Goal: Task Accomplishment & Management: Use online tool/utility

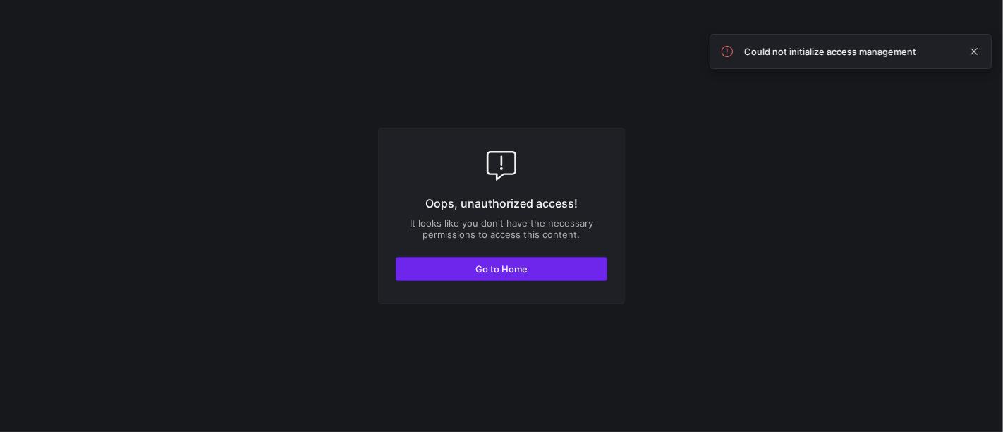
click at [526, 271] on span "Go to Home" at bounding box center [501, 268] width 52 height 11
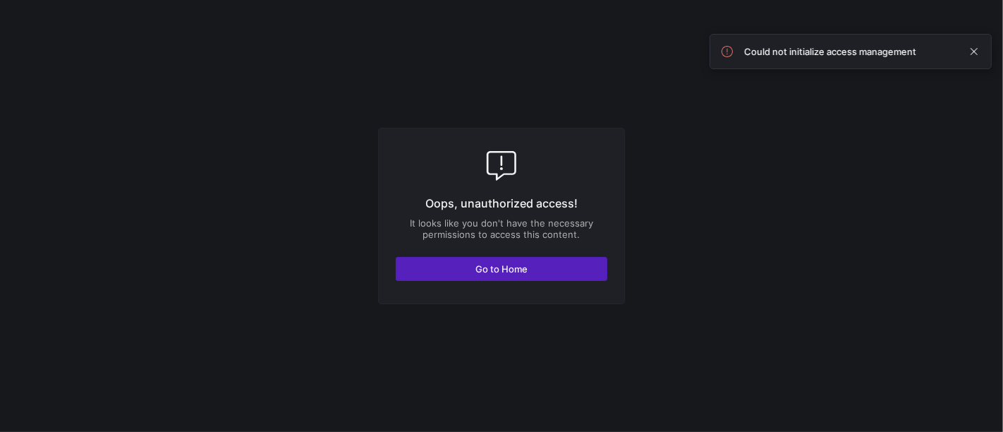
click at [509, 283] on div "Oops, unauthorized access! It looks like you don't have the necessary permissio…" at bounding box center [501, 216] width 247 height 176
click at [506, 281] on div "Oops, unauthorized access! It looks like you don't have the necessary permissio…" at bounding box center [501, 216] width 247 height 176
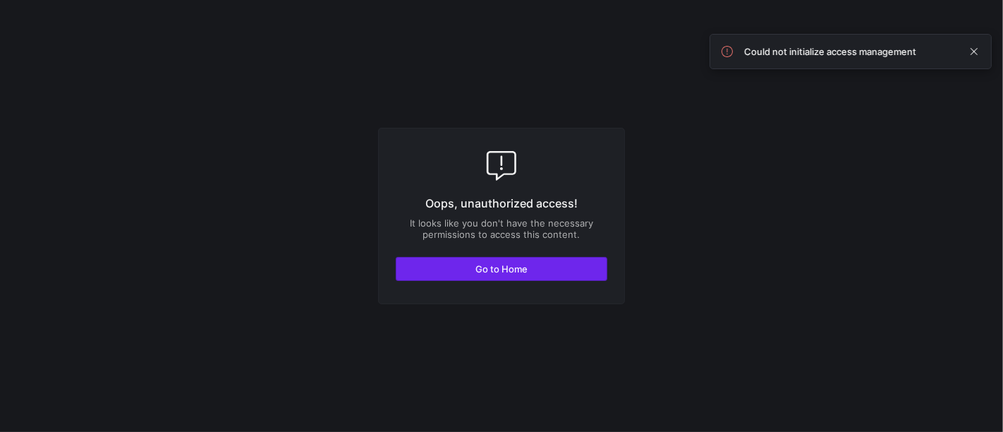
click at [505, 277] on span "button" at bounding box center [501, 268] width 210 height 23
click at [492, 275] on span "button" at bounding box center [501, 268] width 210 height 23
click at [487, 272] on span "Go to Home" at bounding box center [501, 268] width 52 height 11
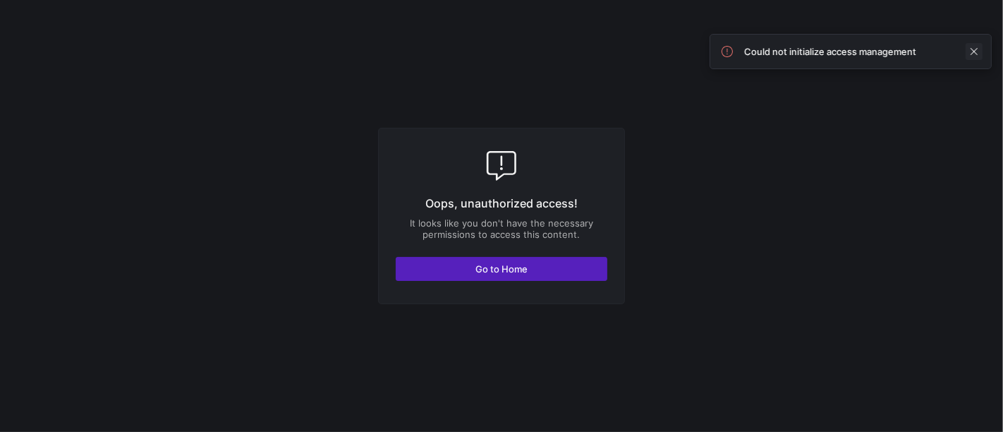
click at [971, 49] on span at bounding box center [974, 51] width 17 height 17
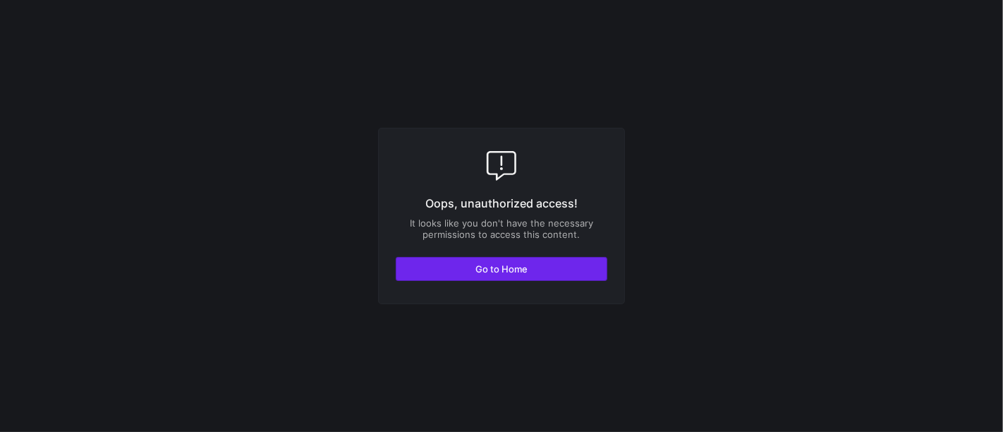
click at [461, 272] on span "button" at bounding box center [501, 268] width 210 height 23
click at [460, 272] on span "button" at bounding box center [501, 268] width 210 height 23
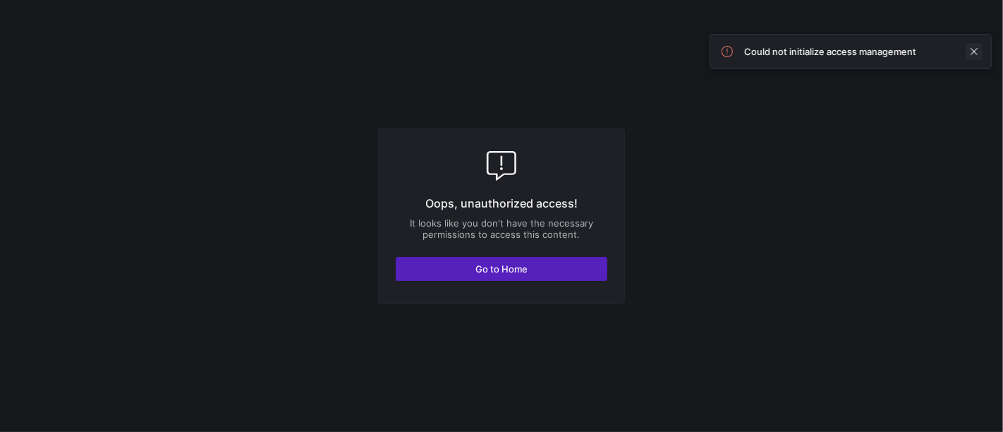
click at [976, 49] on span at bounding box center [974, 51] width 17 height 17
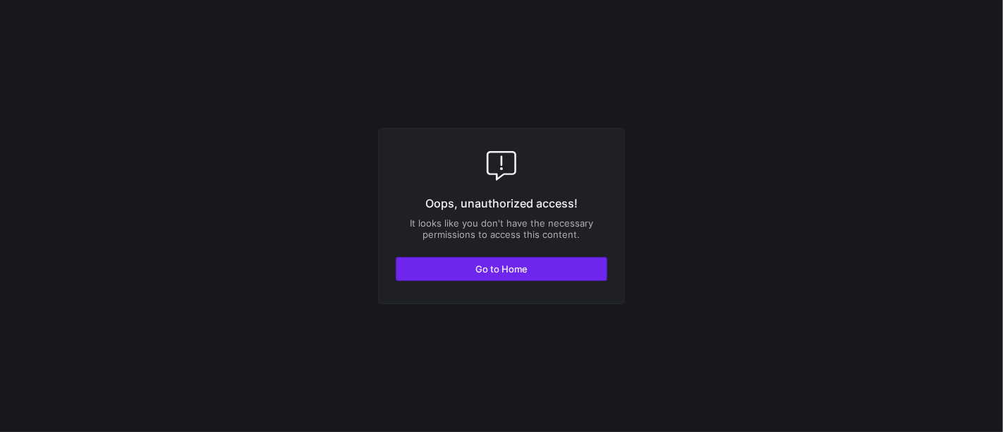
click at [492, 277] on span "button" at bounding box center [501, 268] width 210 height 23
click at [497, 271] on span "Go to Home" at bounding box center [501, 268] width 52 height 11
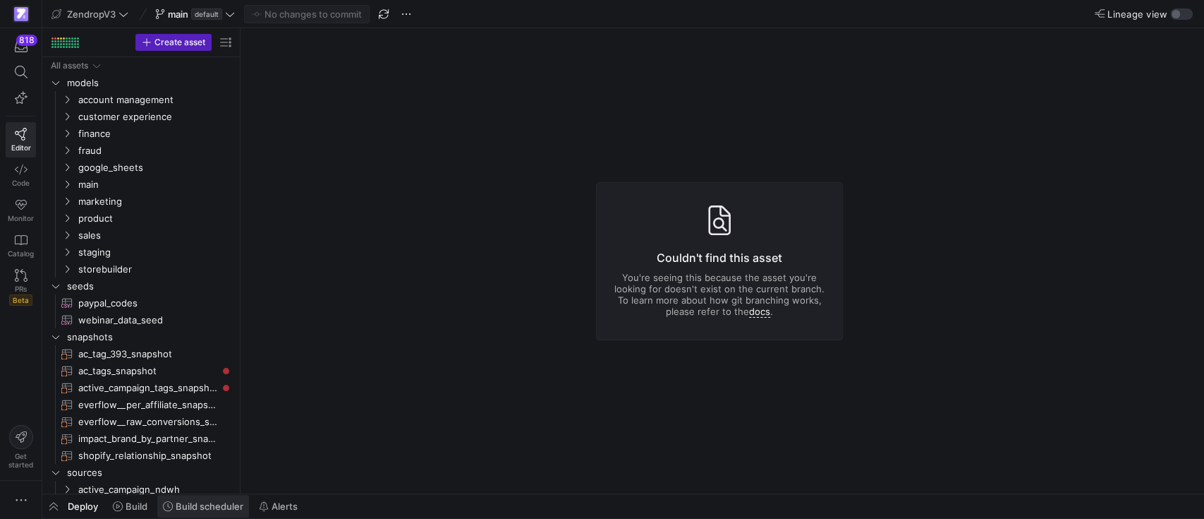
click at [226, 431] on span "Build scheduler" at bounding box center [210, 505] width 68 height 11
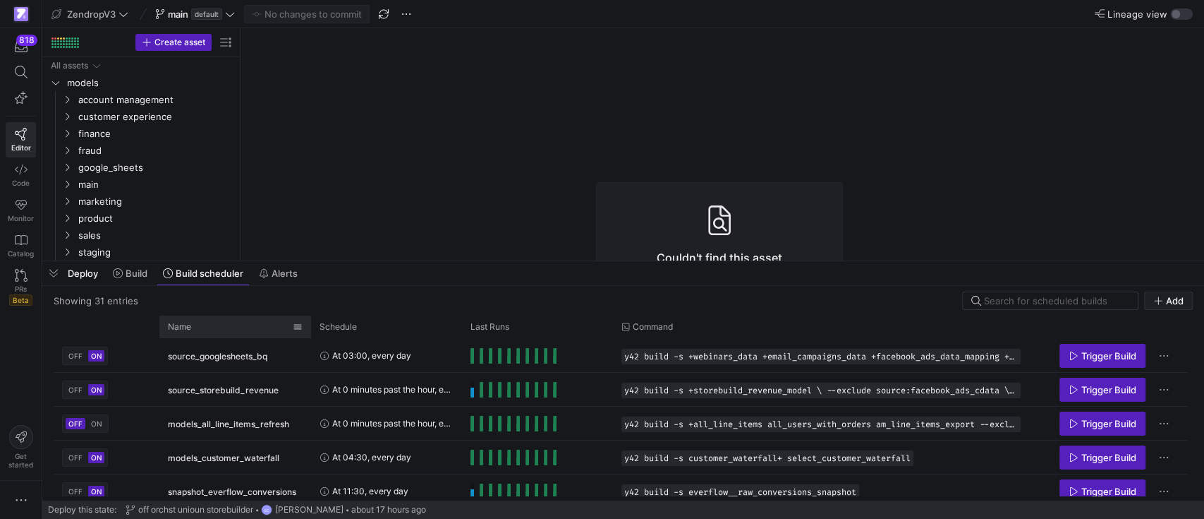
click at [231, 320] on div "Name" at bounding box center [230, 327] width 125 height 16
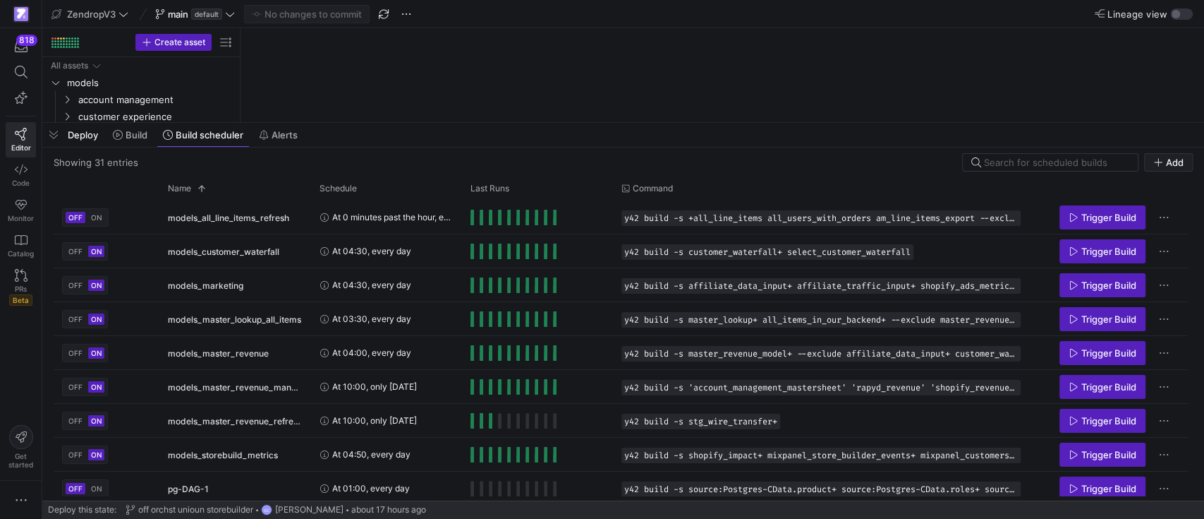
drag, startPoint x: 370, startPoint y: 260, endPoint x: 424, endPoint y: 121, distance: 148.3
click at [424, 121] on div at bounding box center [623, 123] width 1162 height 6
click at [1002, 388] on span "Trigger Build" at bounding box center [1108, 386] width 55 height 11
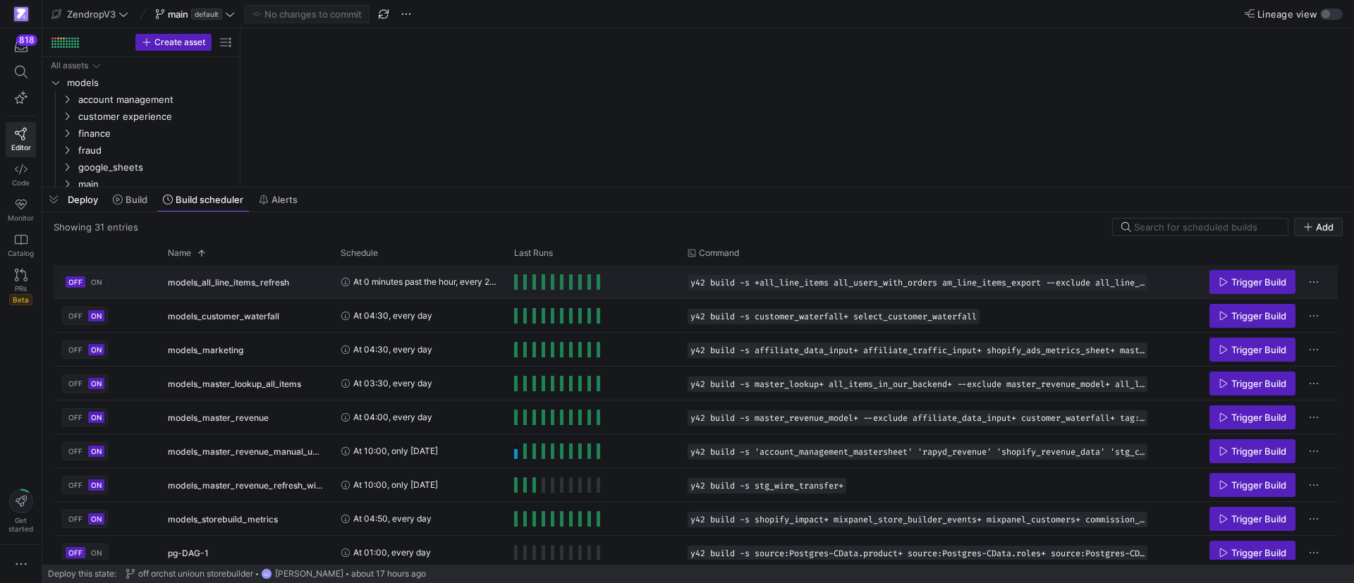
click at [94, 277] on button "ON" at bounding box center [96, 282] width 17 height 11
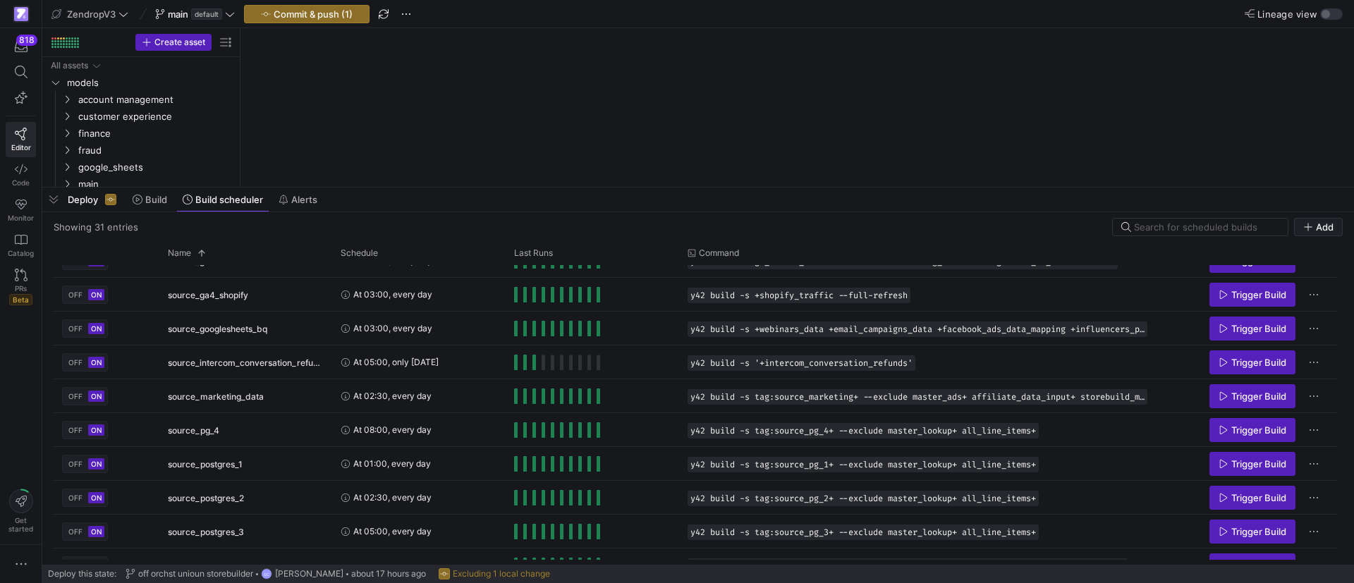
scroll to position [755, 0]
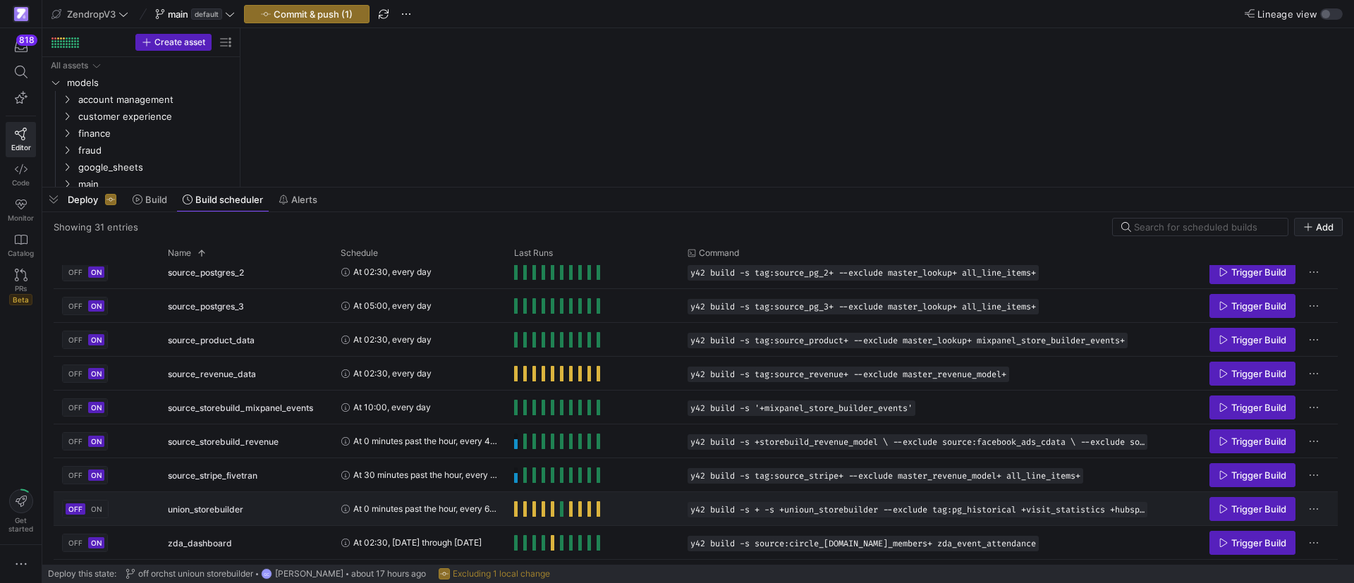
click at [100, 431] on span "ON" at bounding box center [96, 509] width 11 height 8
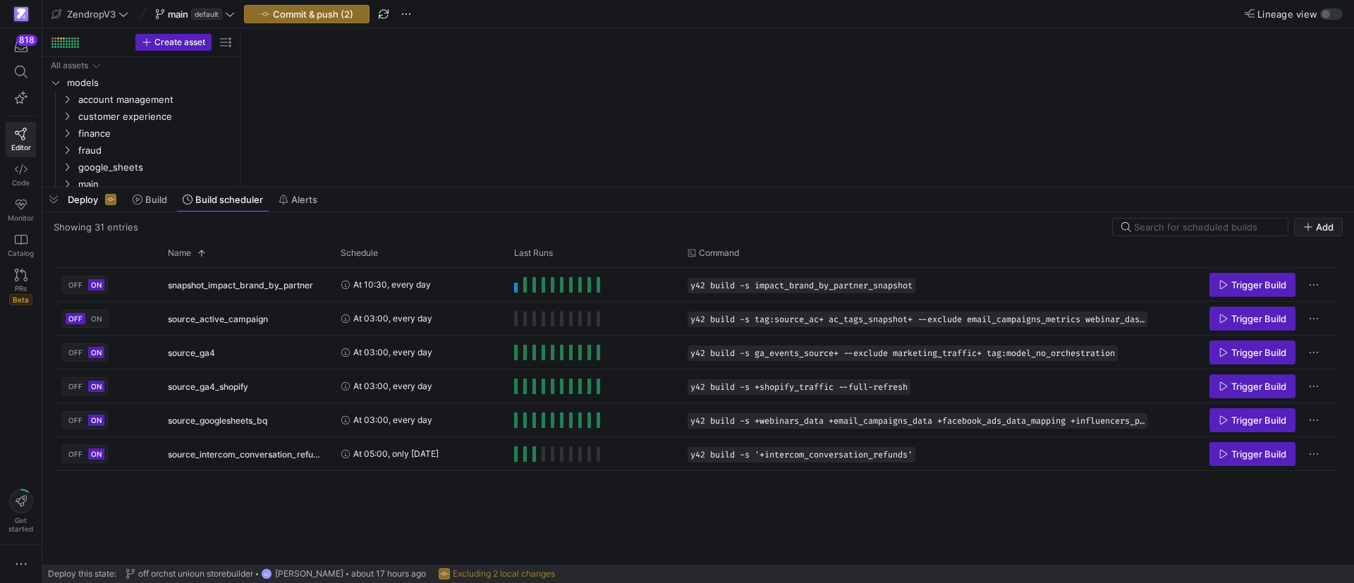
scroll to position [0, 0]
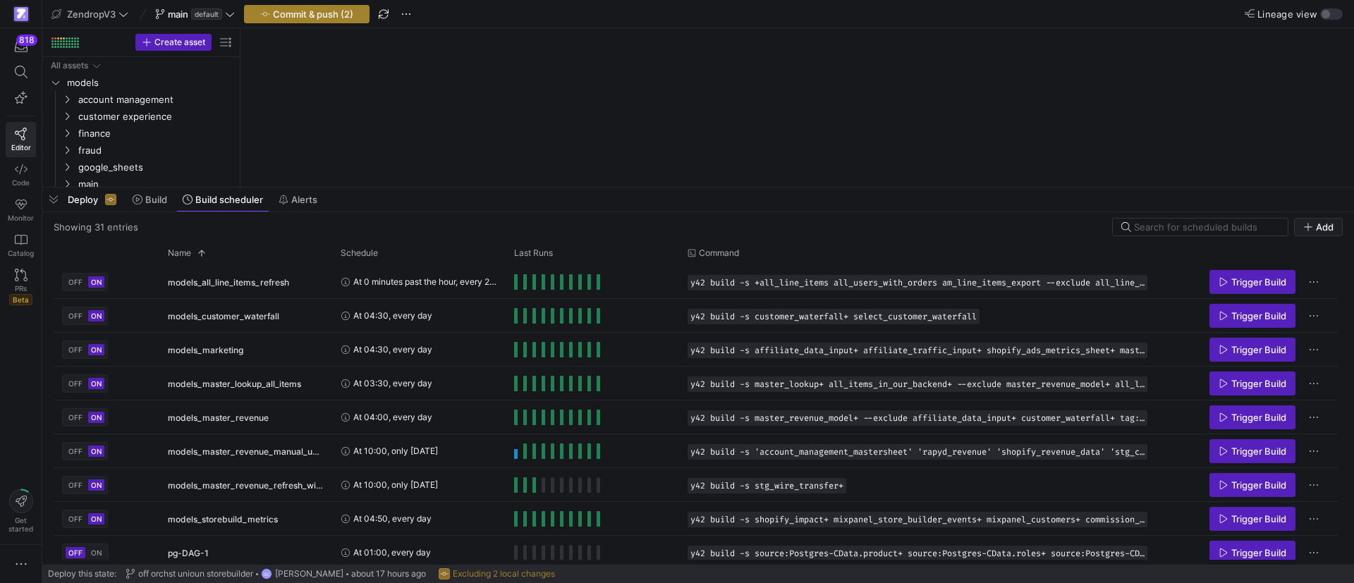
click at [343, 21] on span "button" at bounding box center [307, 14] width 124 height 17
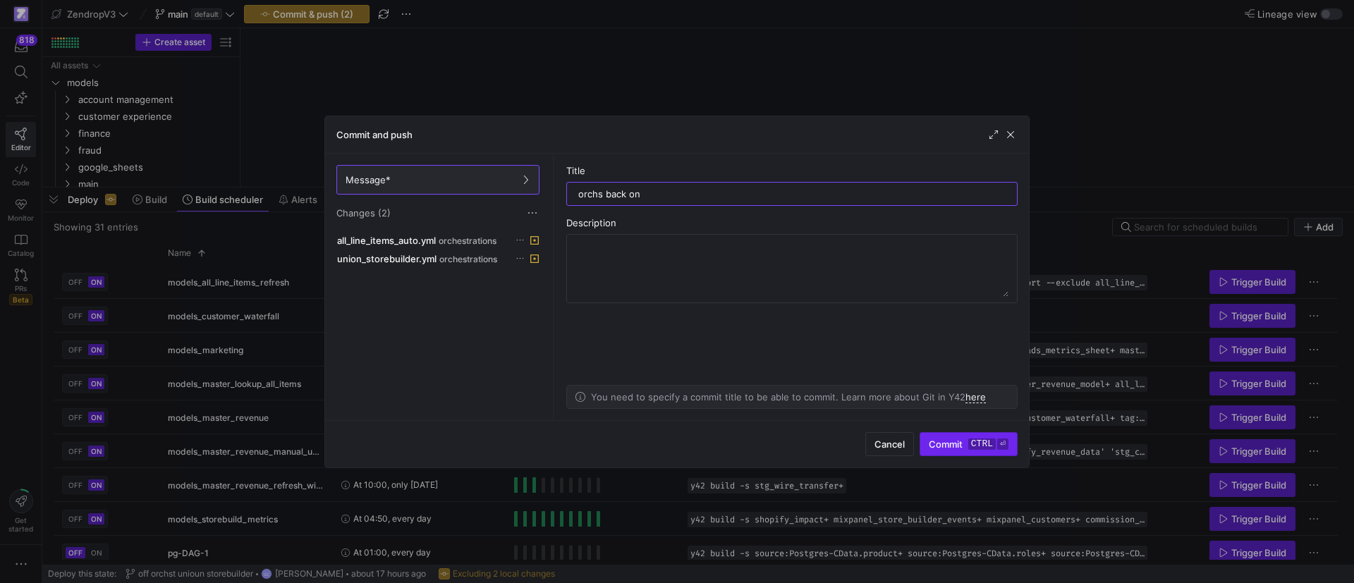
type input "orchs back on"
click at [962, 431] on span "Commit ctrl ⏎" at bounding box center [969, 444] width 80 height 11
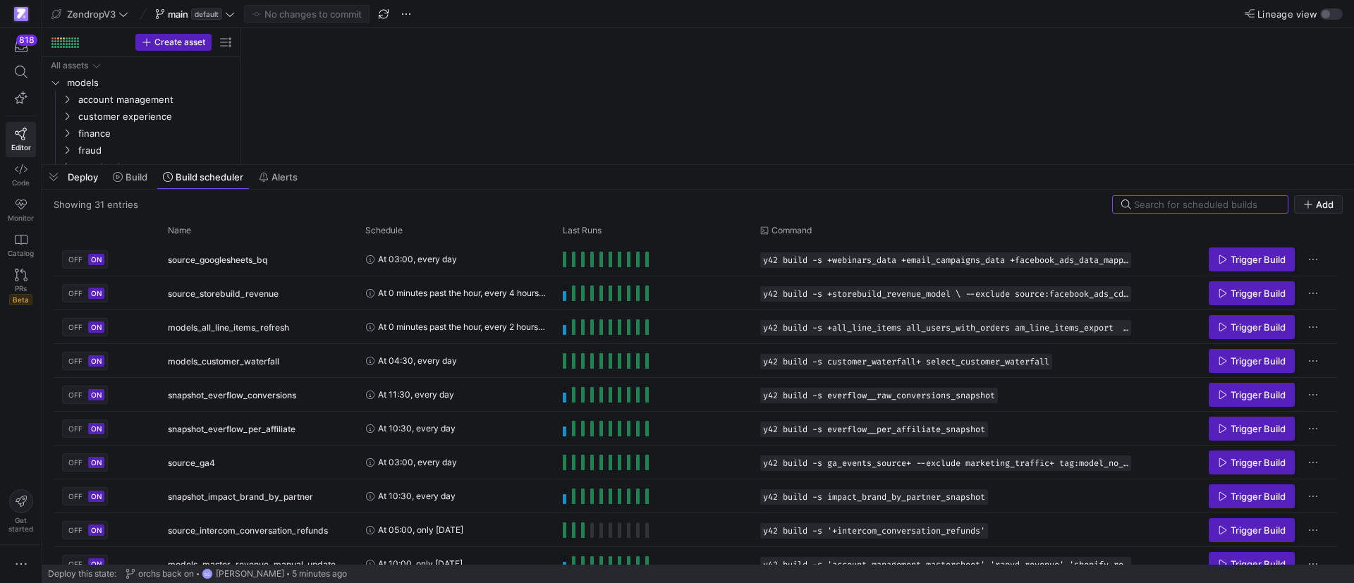
drag, startPoint x: 337, startPoint y: 324, endPoint x: 360, endPoint y: 163, distance: 162.5
click at [360, 163] on div at bounding box center [698, 165] width 1312 height 6
click at [269, 224] on div "Name" at bounding box center [253, 231] width 171 height 16
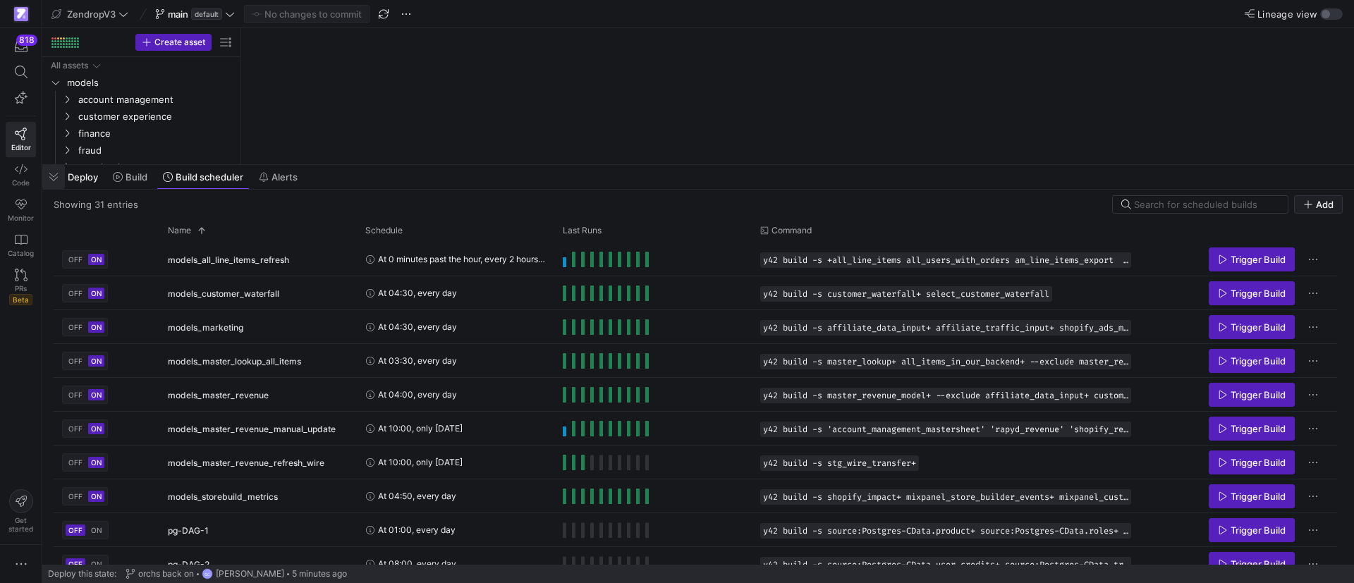
click at [52, 180] on span "button" at bounding box center [53, 177] width 23 height 24
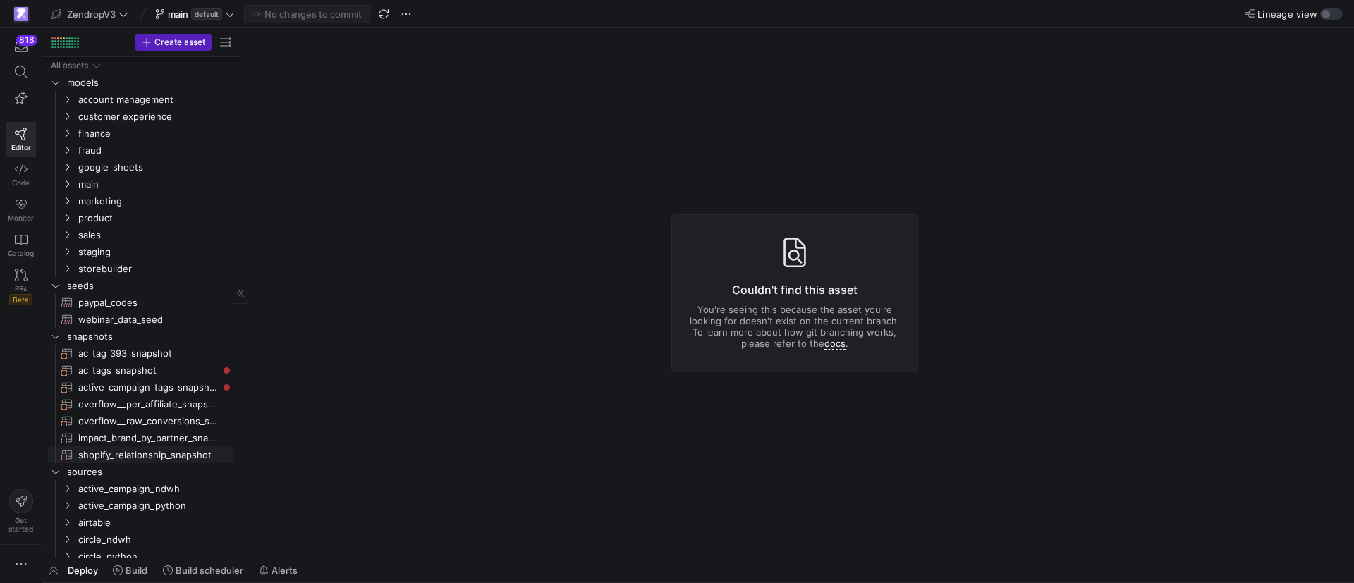
scroll to position [413, 0]
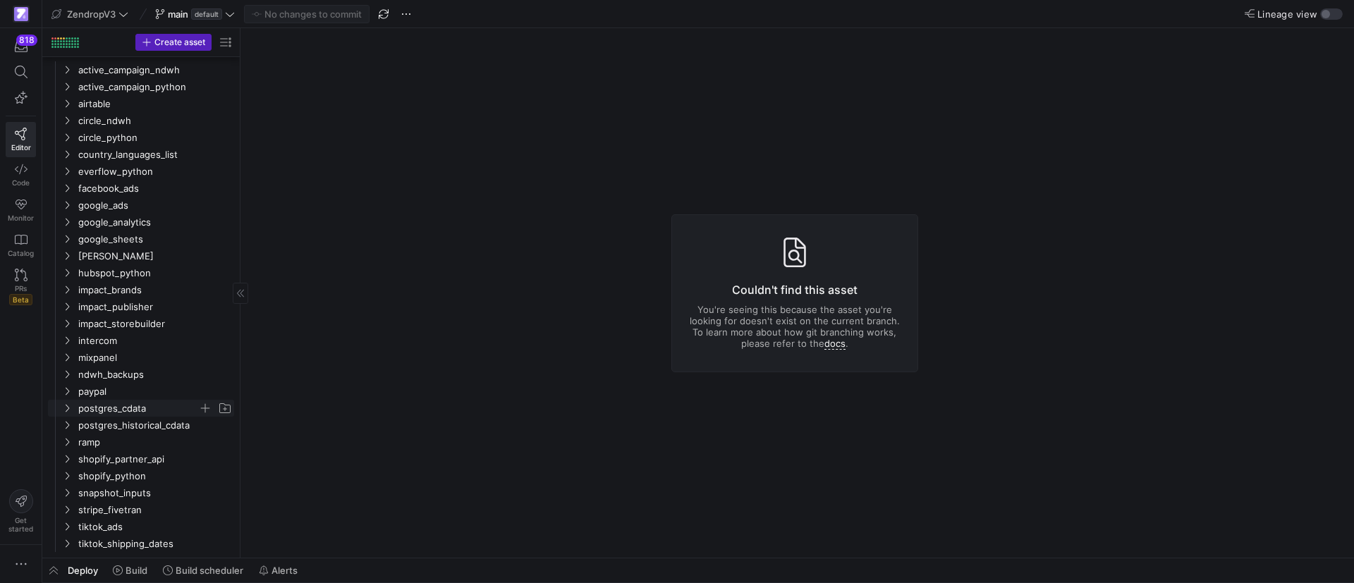
click at [69, 413] on y42-icon "Press SPACE to select this row." at bounding box center [66, 408] width 11 height 11
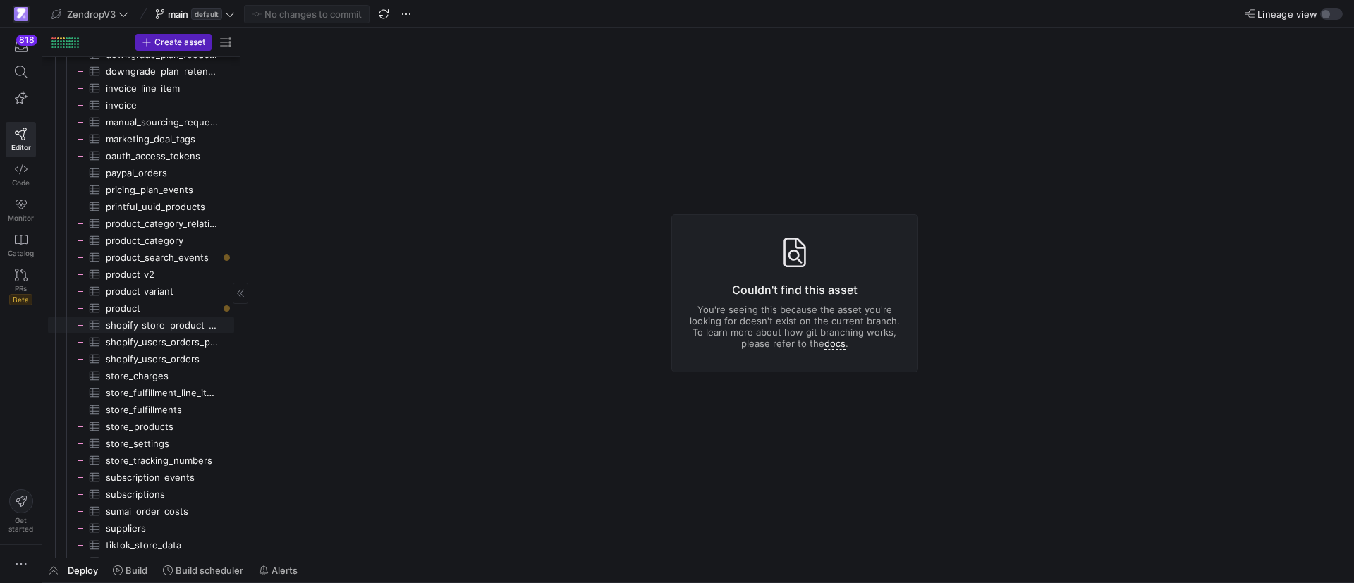
scroll to position [1054, 0]
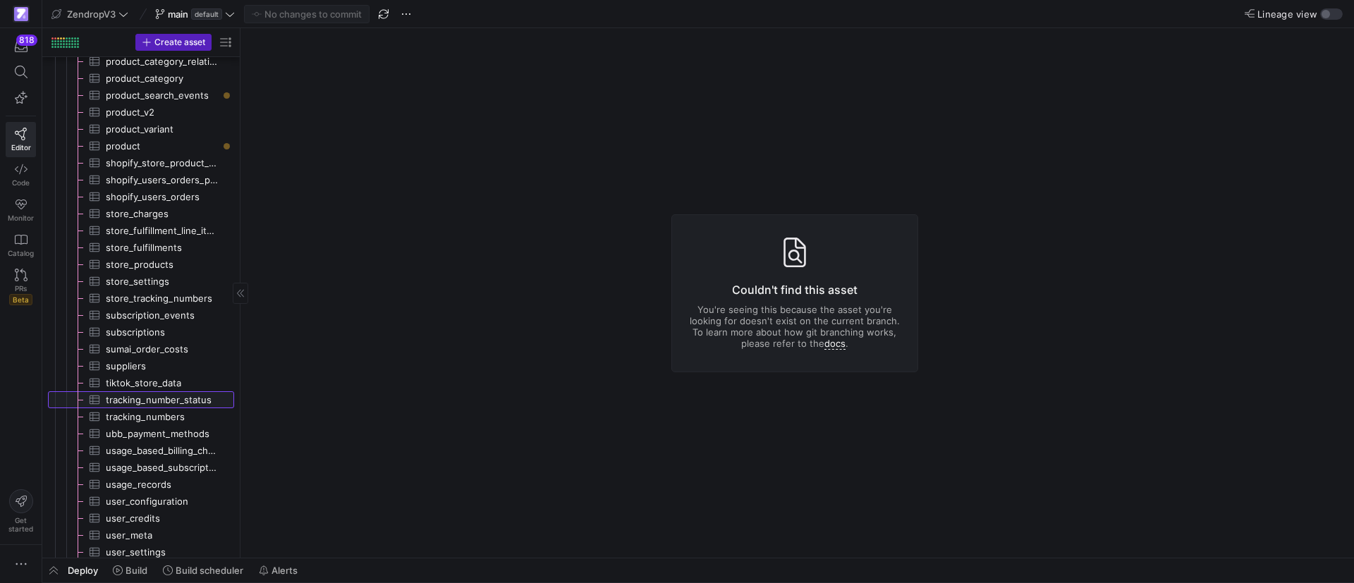
click at [135, 406] on span "tracking_number_status​​​​​​​​​" at bounding box center [162, 400] width 112 height 16
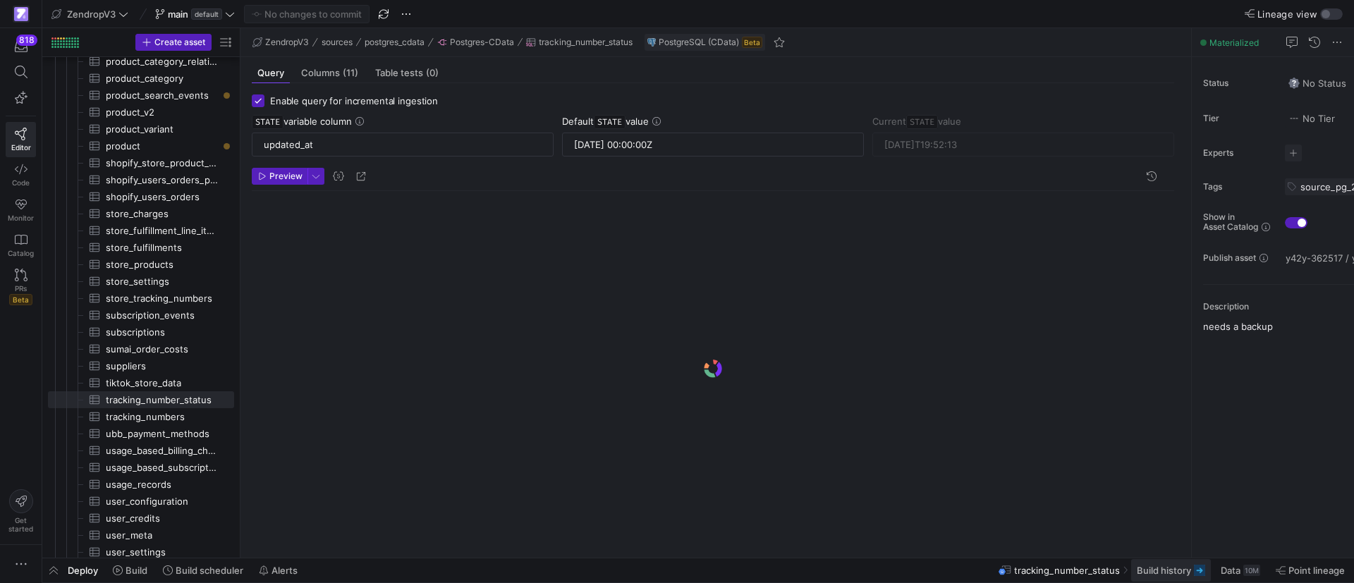
click at [1167, 576] on span at bounding box center [1172, 570] width 80 height 23
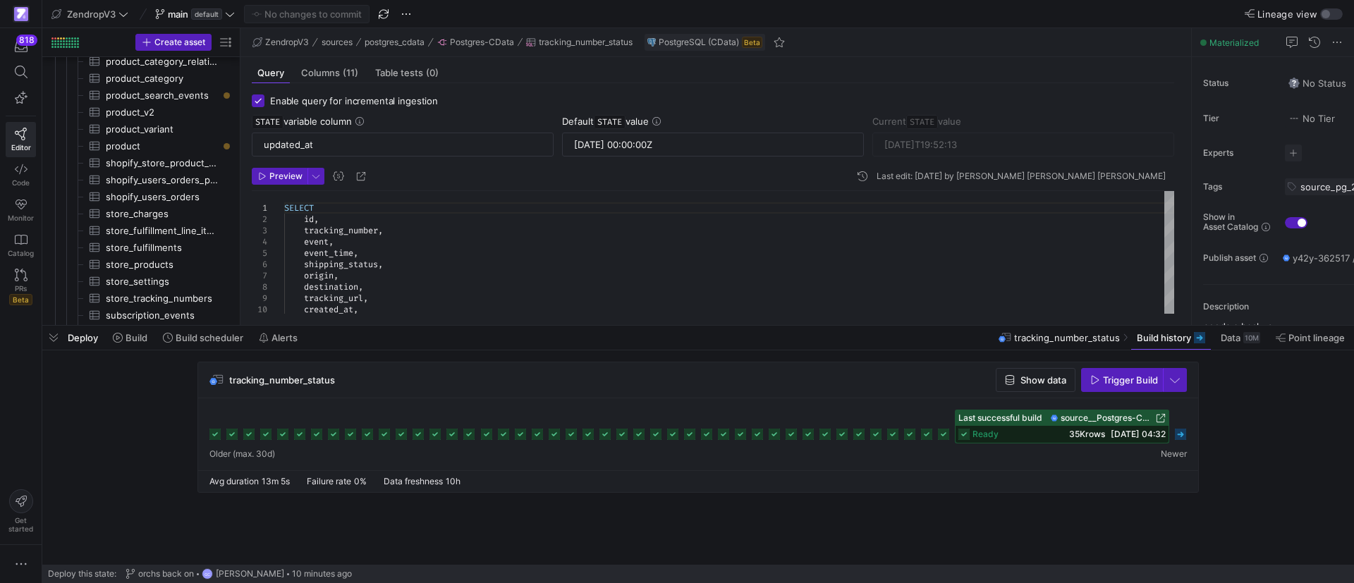
click at [131, 406] on div "tracking_number_status Show data Trigger Build" at bounding box center [695, 432] width 1307 height 140
click at [59, 337] on span "button" at bounding box center [53, 338] width 23 height 24
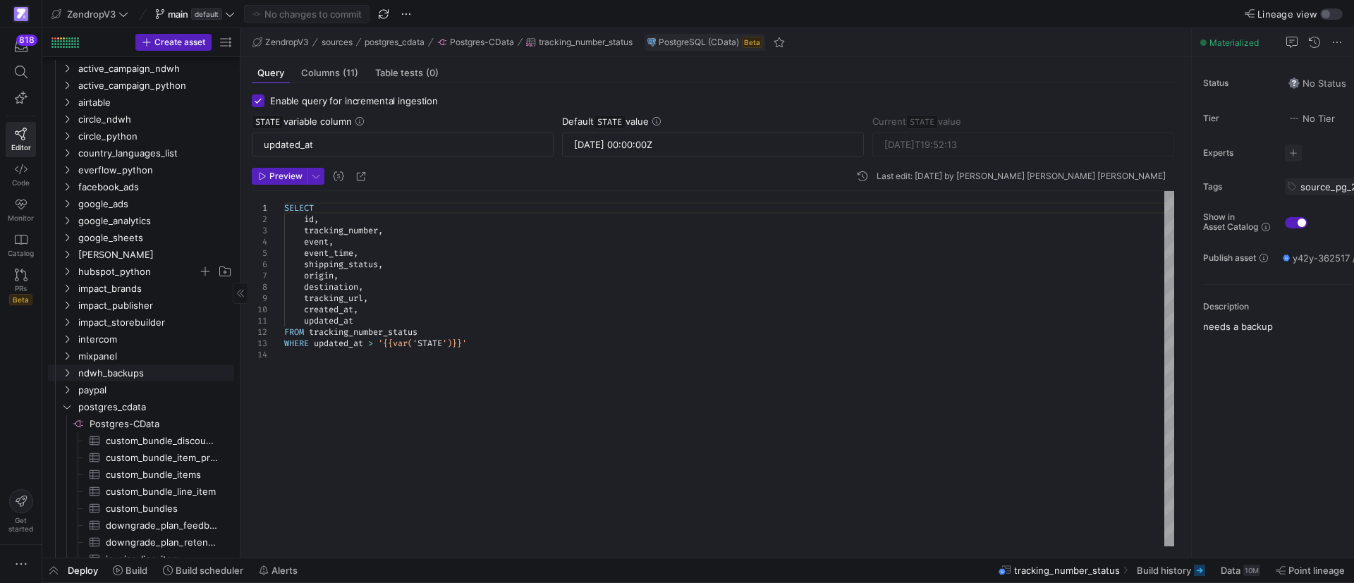
scroll to position [423, 0]
click at [66, 405] on icon "Press SPACE to select this row." at bounding box center [66, 405] width 7 height 4
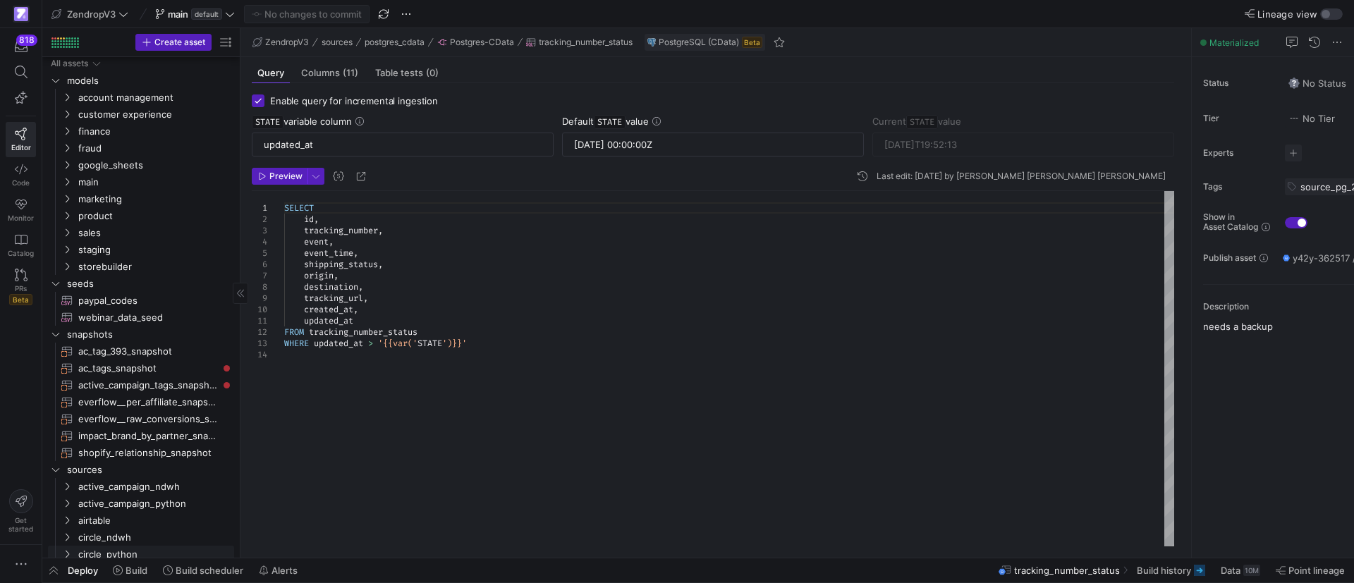
scroll to position [0, 0]
click at [63, 188] on y42-icon "Press SPACE to select this row." at bounding box center [66, 183] width 11 height 11
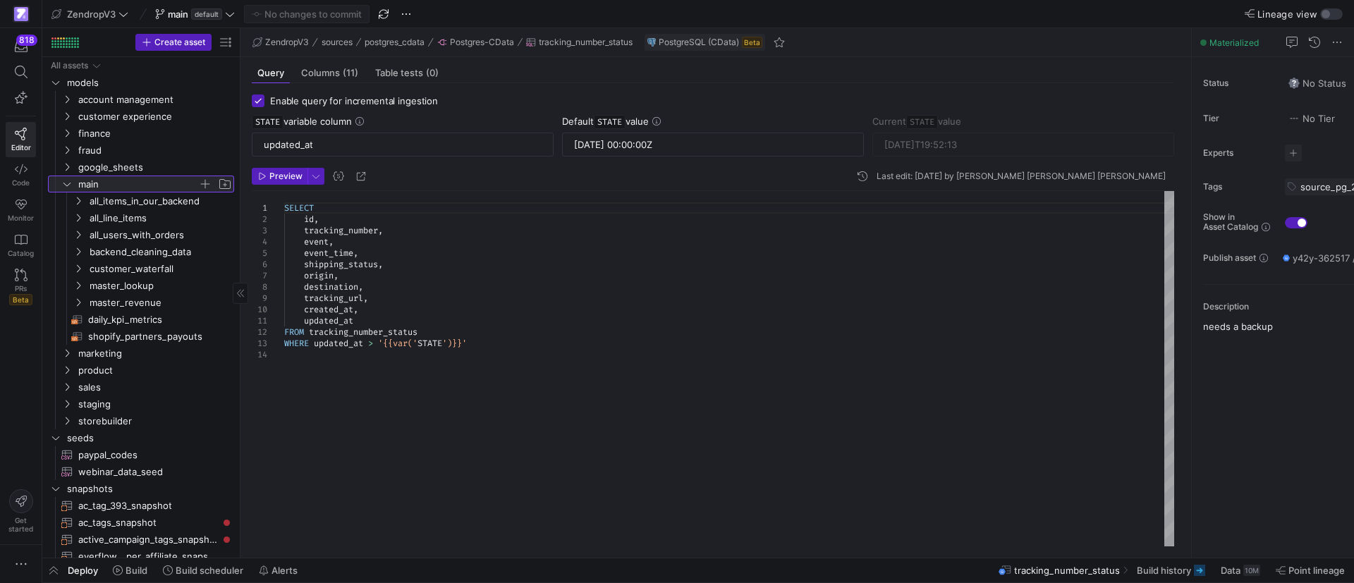
click at [63, 183] on icon at bounding box center [66, 185] width 7 height 4
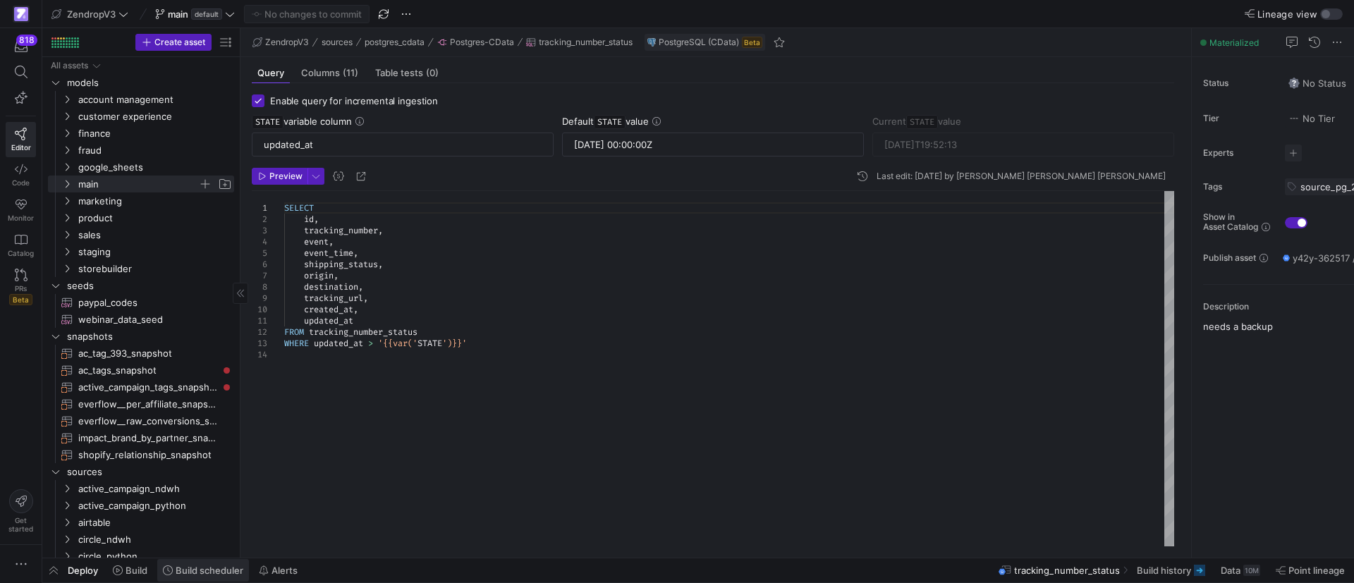
click at [195, 570] on span "Build scheduler" at bounding box center [210, 570] width 68 height 11
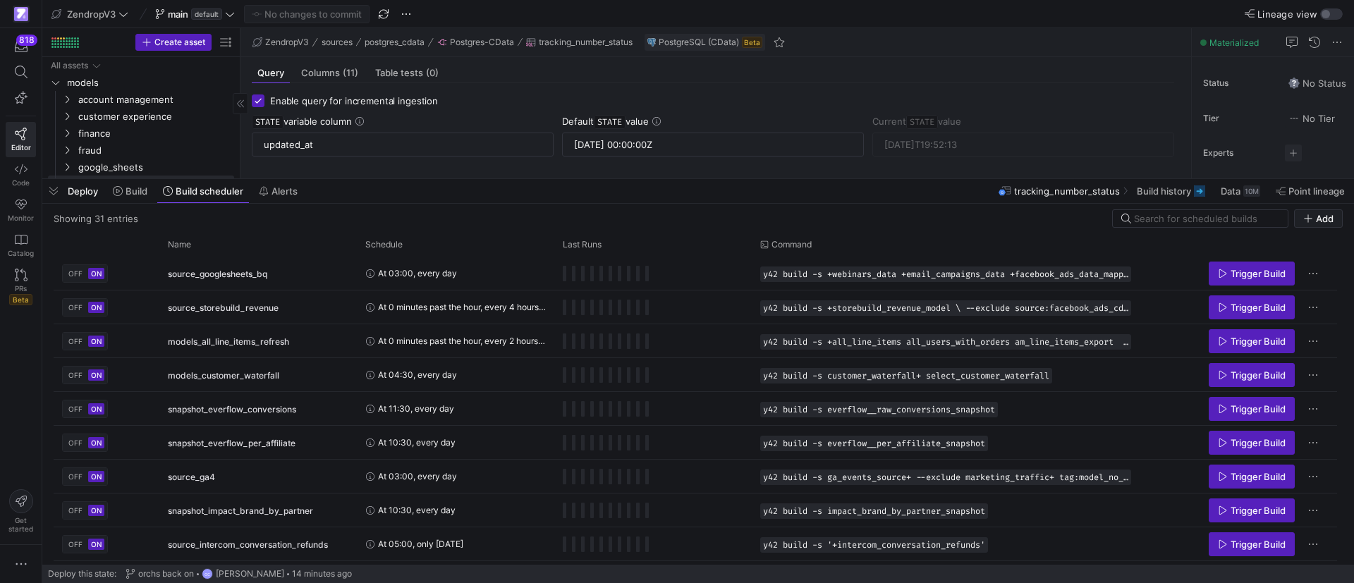
drag, startPoint x: 333, startPoint y: 325, endPoint x: 412, endPoint y: 178, distance: 166.7
click at [412, 178] on div at bounding box center [698, 179] width 1312 height 6
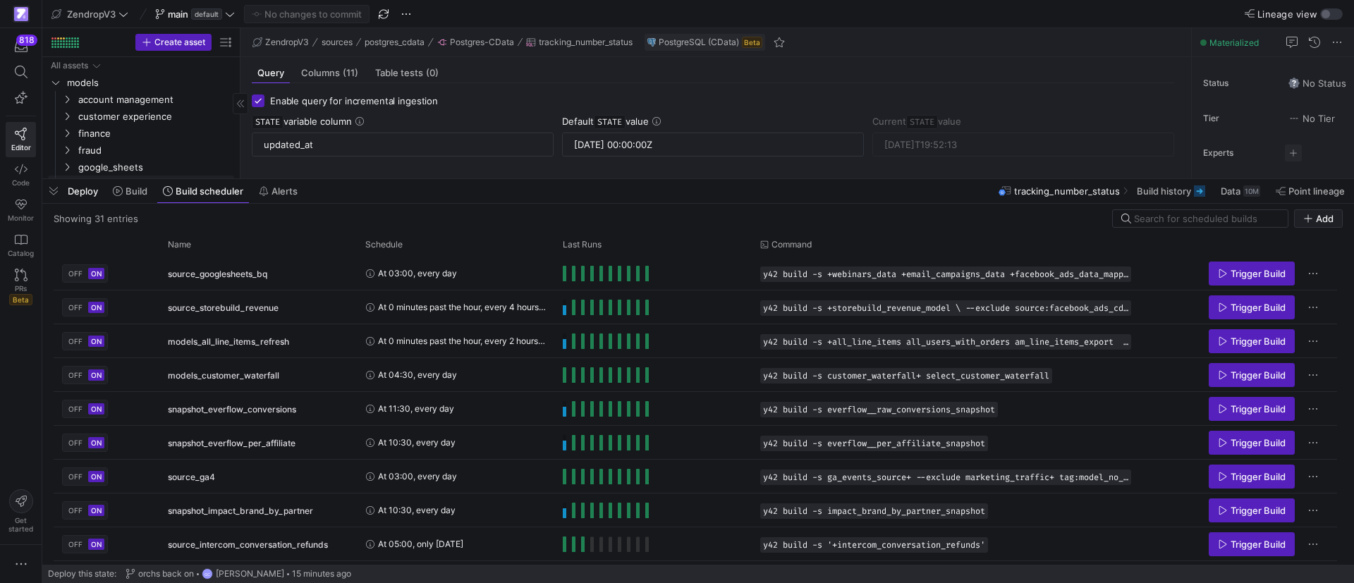
drag, startPoint x: 45, startPoint y: 188, endPoint x: 378, endPoint y: 341, distance: 366.5
click at [45, 188] on span "button" at bounding box center [53, 191] width 23 height 24
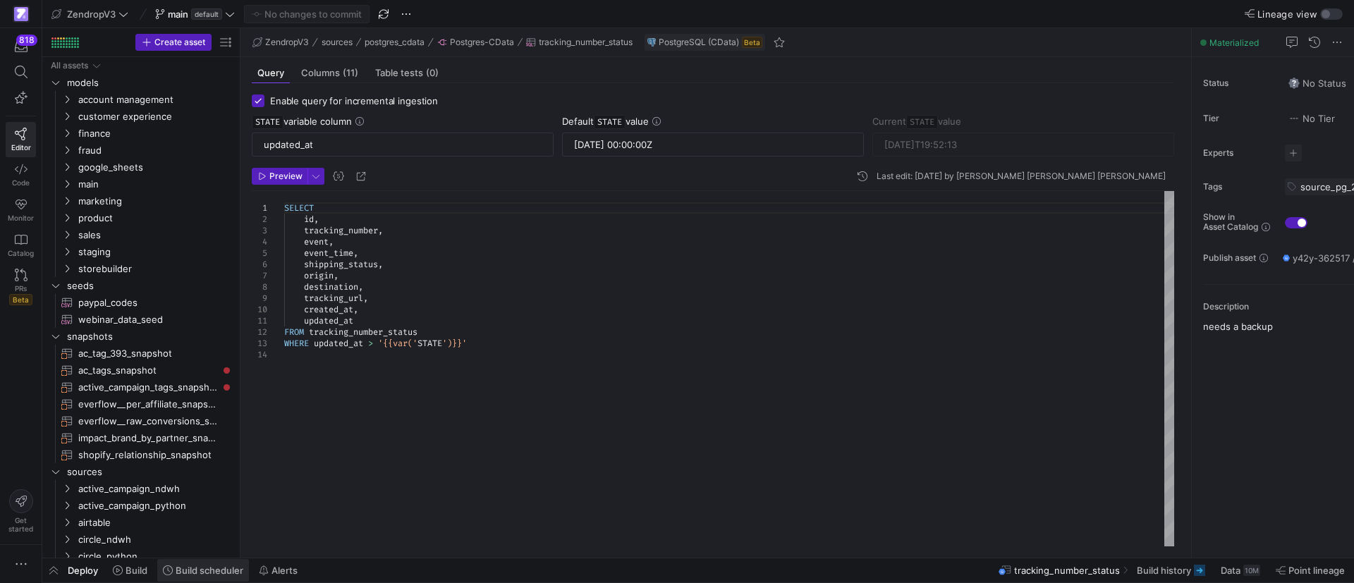
click at [183, 571] on span "Build scheduler" at bounding box center [210, 570] width 68 height 11
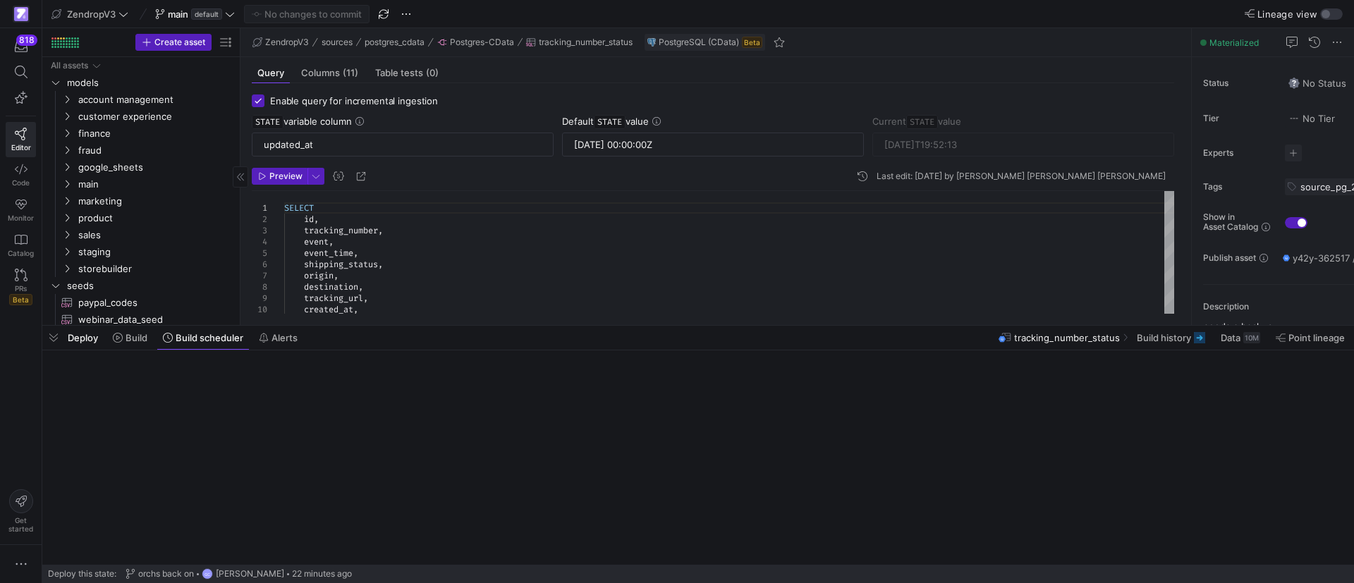
click at [188, 569] on span "orchs back on" at bounding box center [166, 574] width 56 height 10
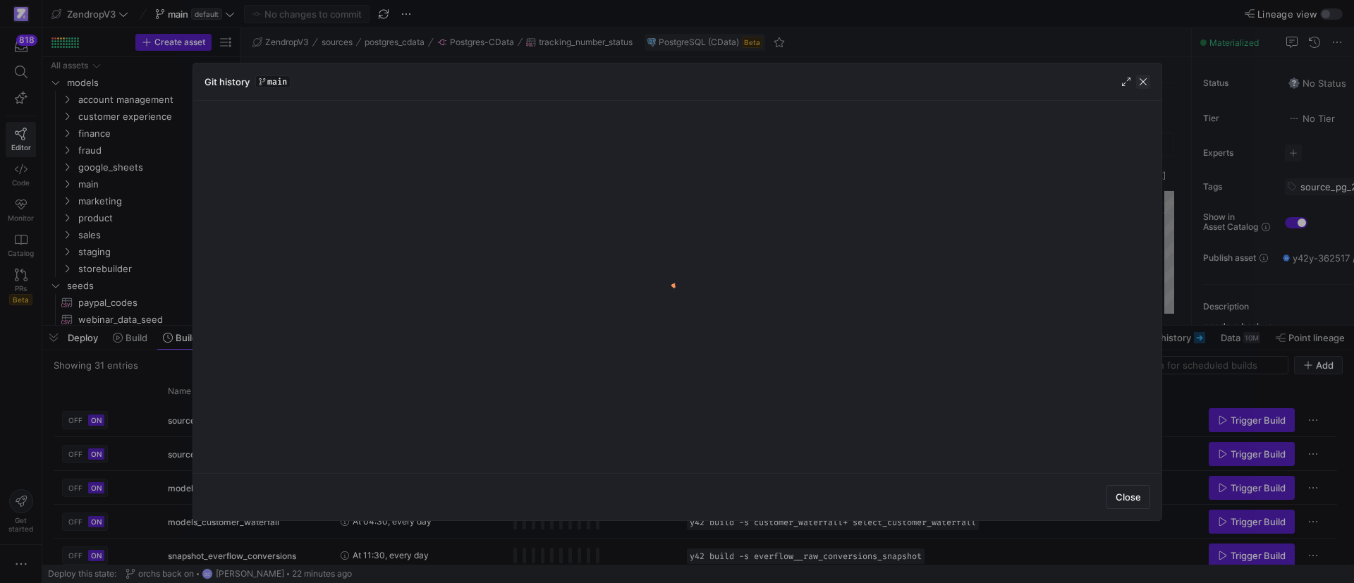
click at [1149, 81] on span "button" at bounding box center [1143, 82] width 14 height 14
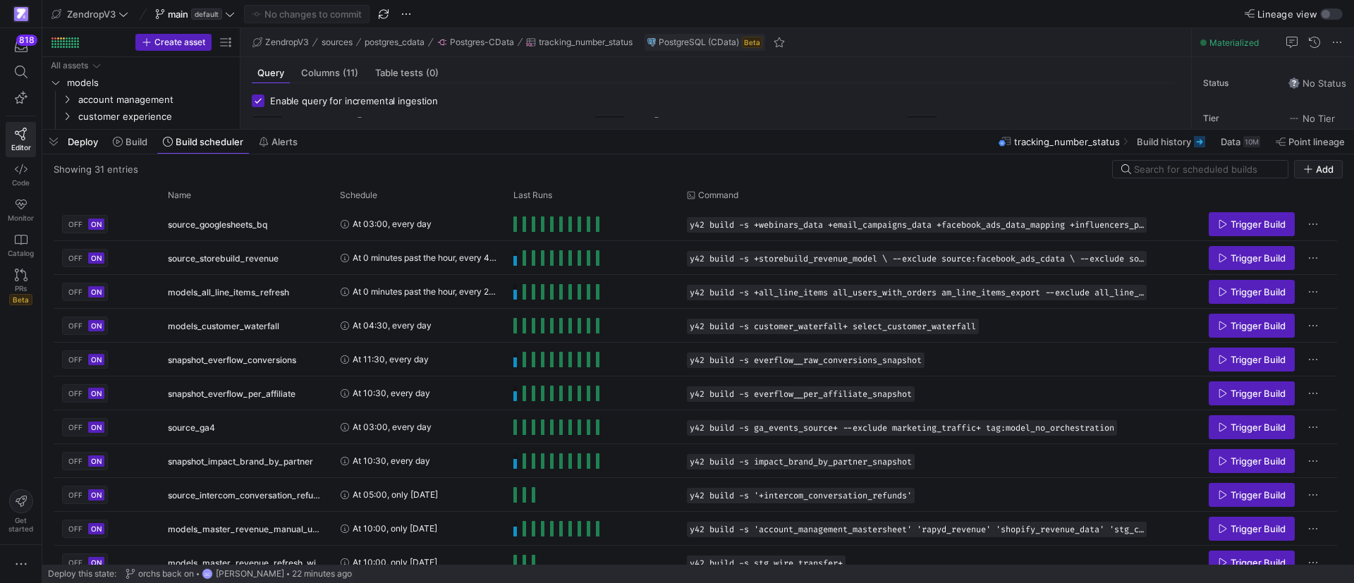
drag, startPoint x: 420, startPoint y: 324, endPoint x: 502, endPoint y: 128, distance: 212.8
click at [502, 128] on div at bounding box center [698, 130] width 1312 height 6
click at [227, 201] on div "Name" at bounding box center [240, 196] width 145 height 16
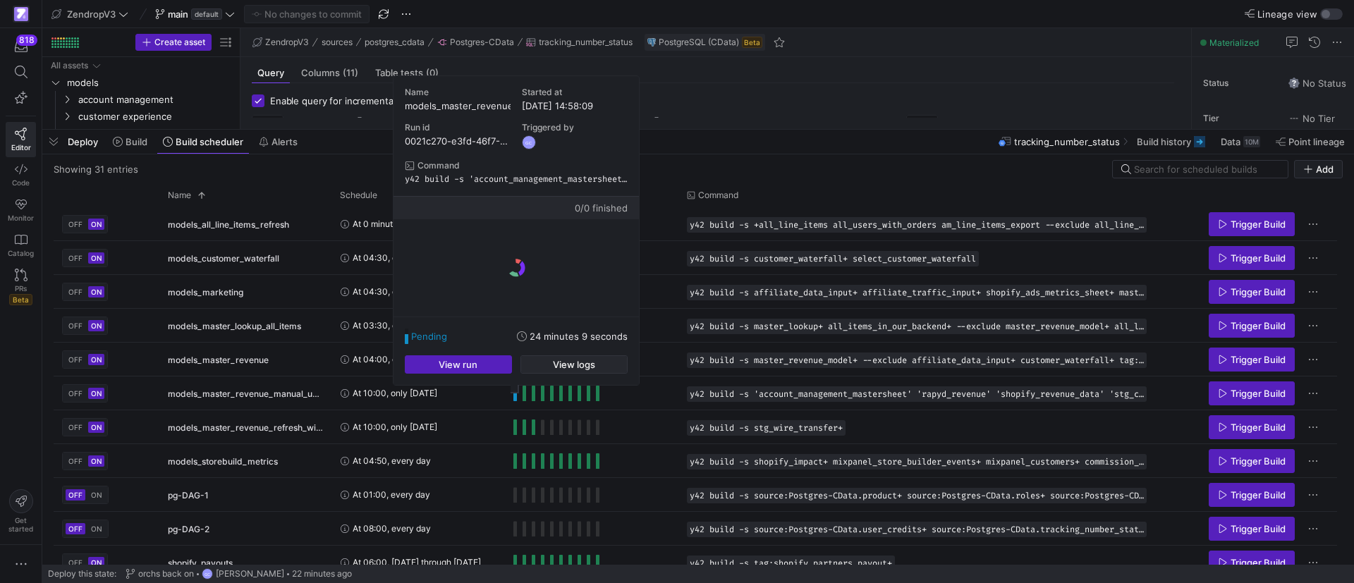
click at [539, 359] on span "button" at bounding box center [574, 364] width 106 height 17
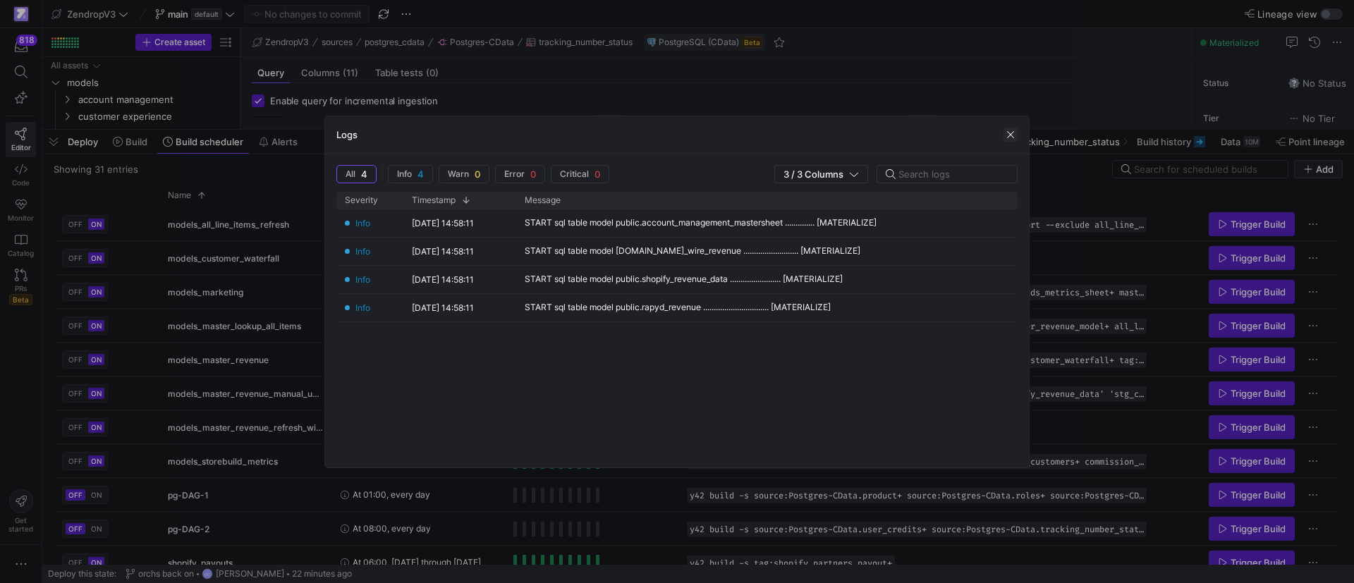
click at [1014, 134] on span "button" at bounding box center [1011, 135] width 14 height 14
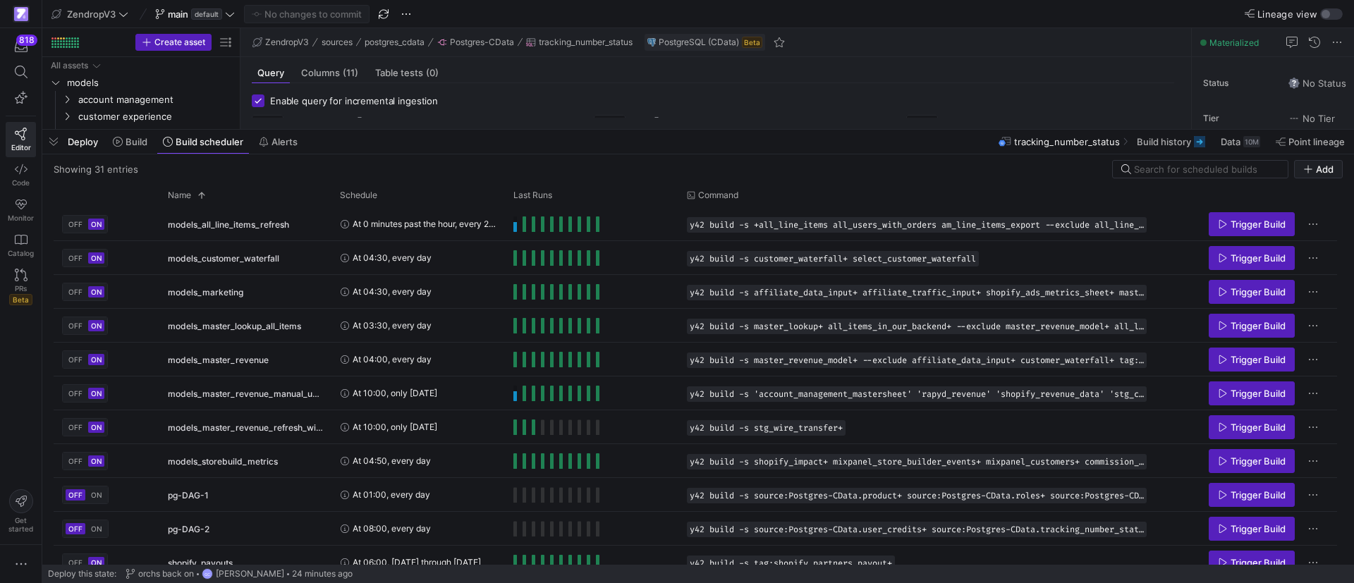
drag, startPoint x: 61, startPoint y: 157, endPoint x: 732, endPoint y: 2, distance: 687.8
click at [59, 153] on div "Deploy Build Build scheduler Alerts tracking_number_status Build history Data 1…" at bounding box center [698, 347] width 1312 height 435
click at [46, 142] on span "button" at bounding box center [53, 142] width 23 height 24
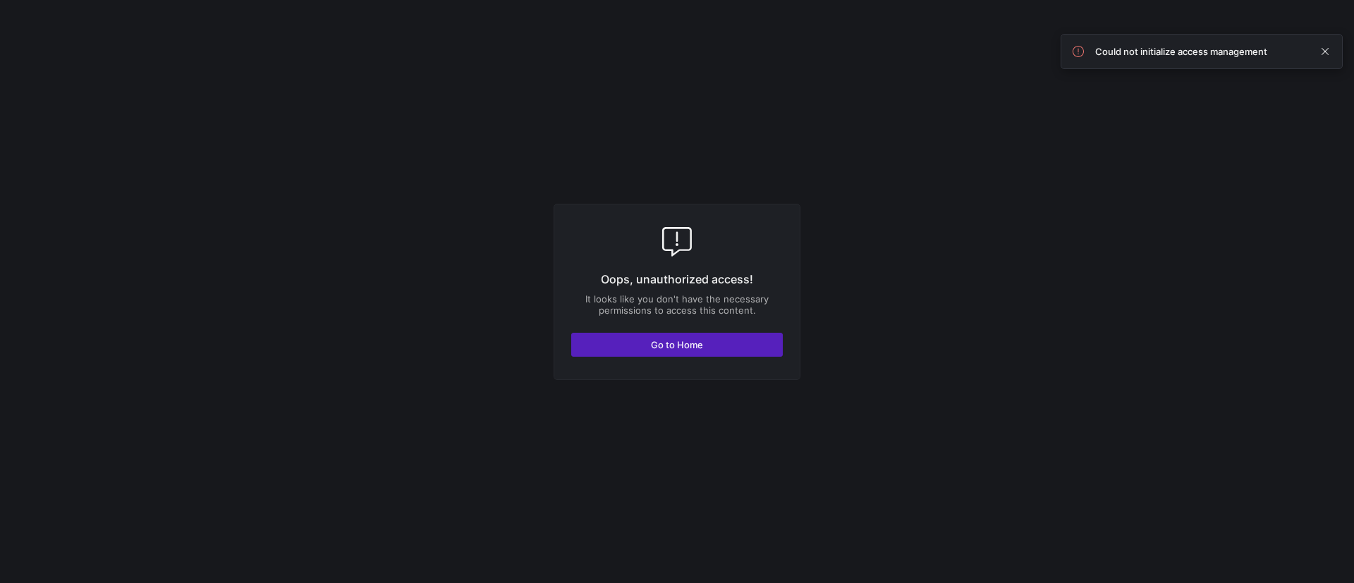
drag, startPoint x: 824, startPoint y: 138, endPoint x: 837, endPoint y: 162, distance: 26.9
click at [824, 139] on y42-fullscreen-message "Oops, unauthorized access! It looks like you don't have the necessary permissio…" at bounding box center [677, 291] width 1354 height 583
drag, startPoint x: 475, startPoint y: 131, endPoint x: 981, endPoint y: 1, distance: 522.2
click at [475, 133] on y42-fullscreen-message "Oops, unauthorized access! It looks like you don't have the necessary permissio…" at bounding box center [677, 291] width 1354 height 583
